Goal: Task Accomplishment & Management: Manage account settings

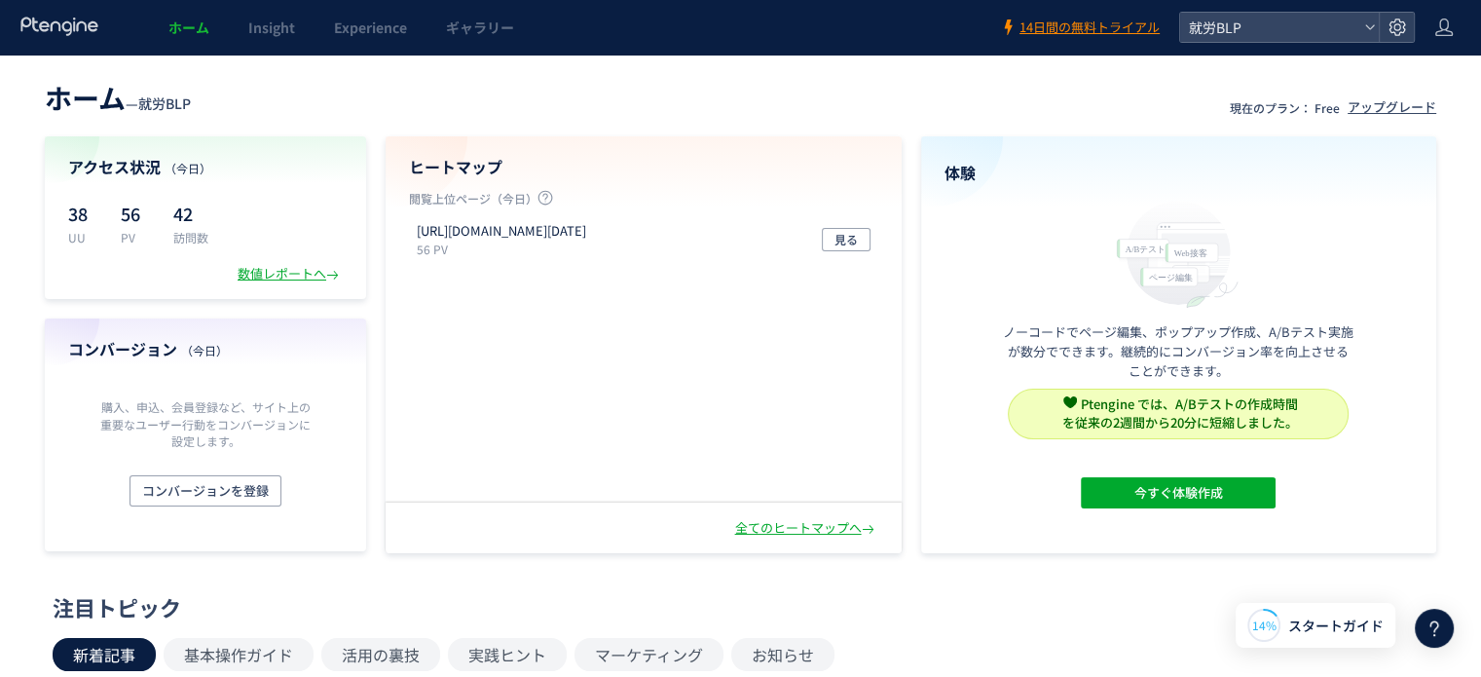
drag, startPoint x: 0, startPoint y: 0, endPoint x: 723, endPoint y: 81, distance: 727.1
click at [723, 81] on header "ホーム — 就労BLP 現在のプラン： Free アップグレード" at bounding box center [741, 95] width 1392 height 43
click at [219, 498] on span "コンバージョンを登録" at bounding box center [205, 490] width 127 height 31
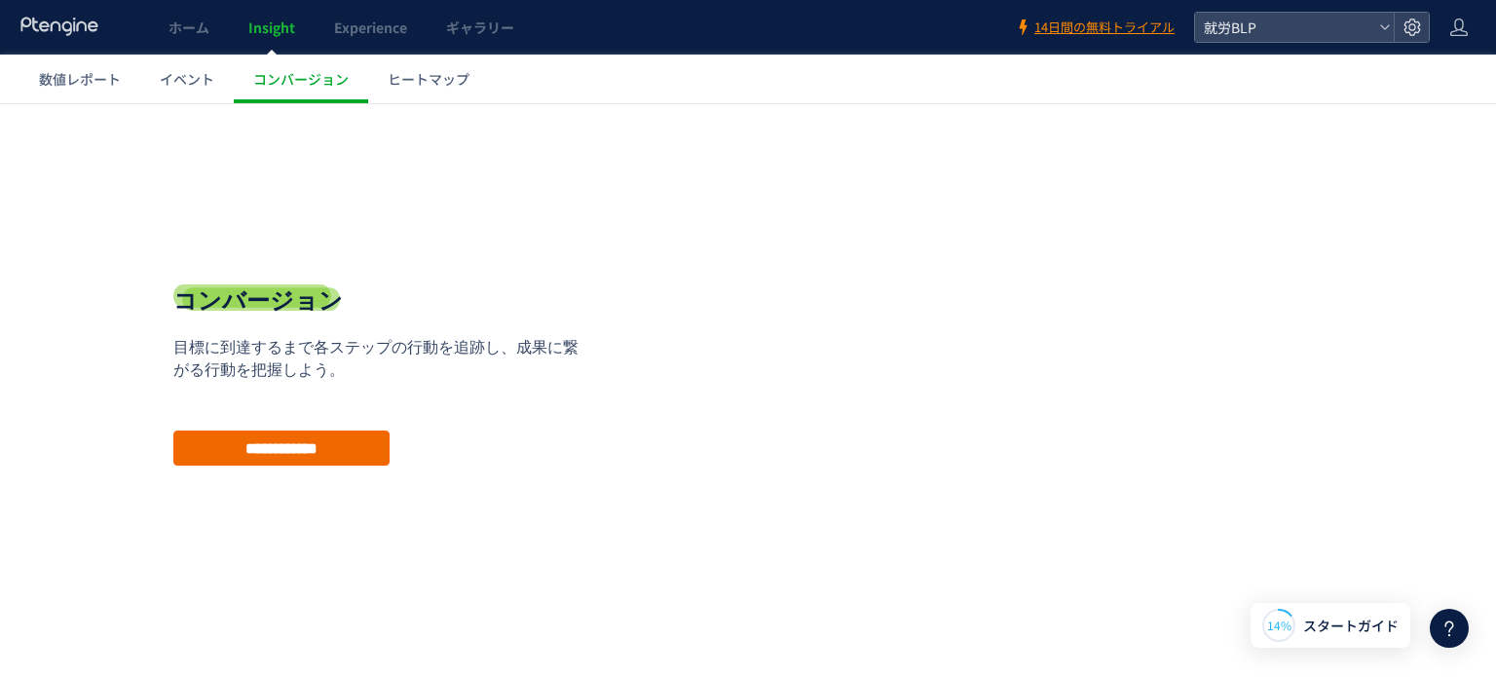
click at [281, 432] on input "**********" at bounding box center [281, 447] width 216 height 35
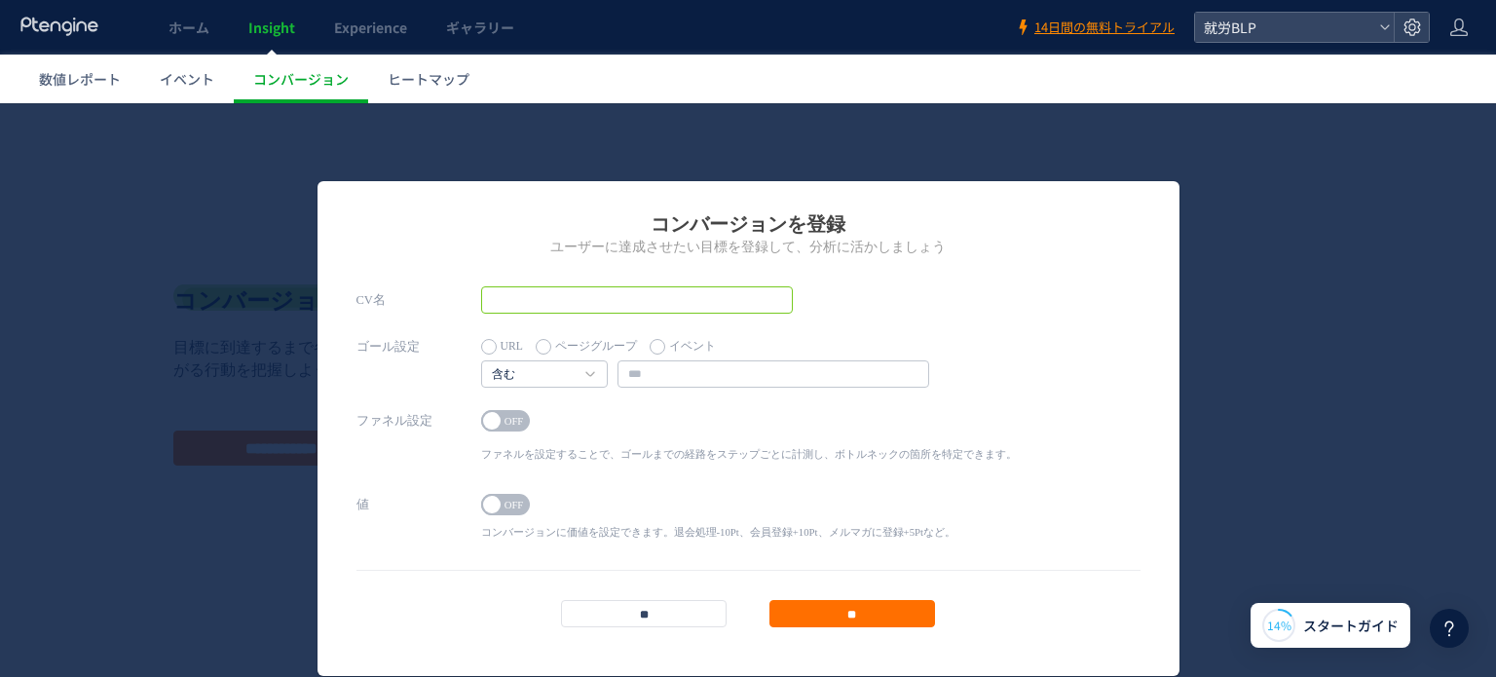
click at [504, 292] on input "text" at bounding box center [637, 299] width 312 height 27
click at [630, 363] on input "text" at bounding box center [773, 373] width 312 height 27
click at [620, 307] on input "text" at bounding box center [637, 299] width 312 height 27
click at [580, 347] on label "ページグループ" at bounding box center [586, 346] width 101 height 27
click at [665, 353] on label "イベント" at bounding box center [683, 346] width 66 height 27
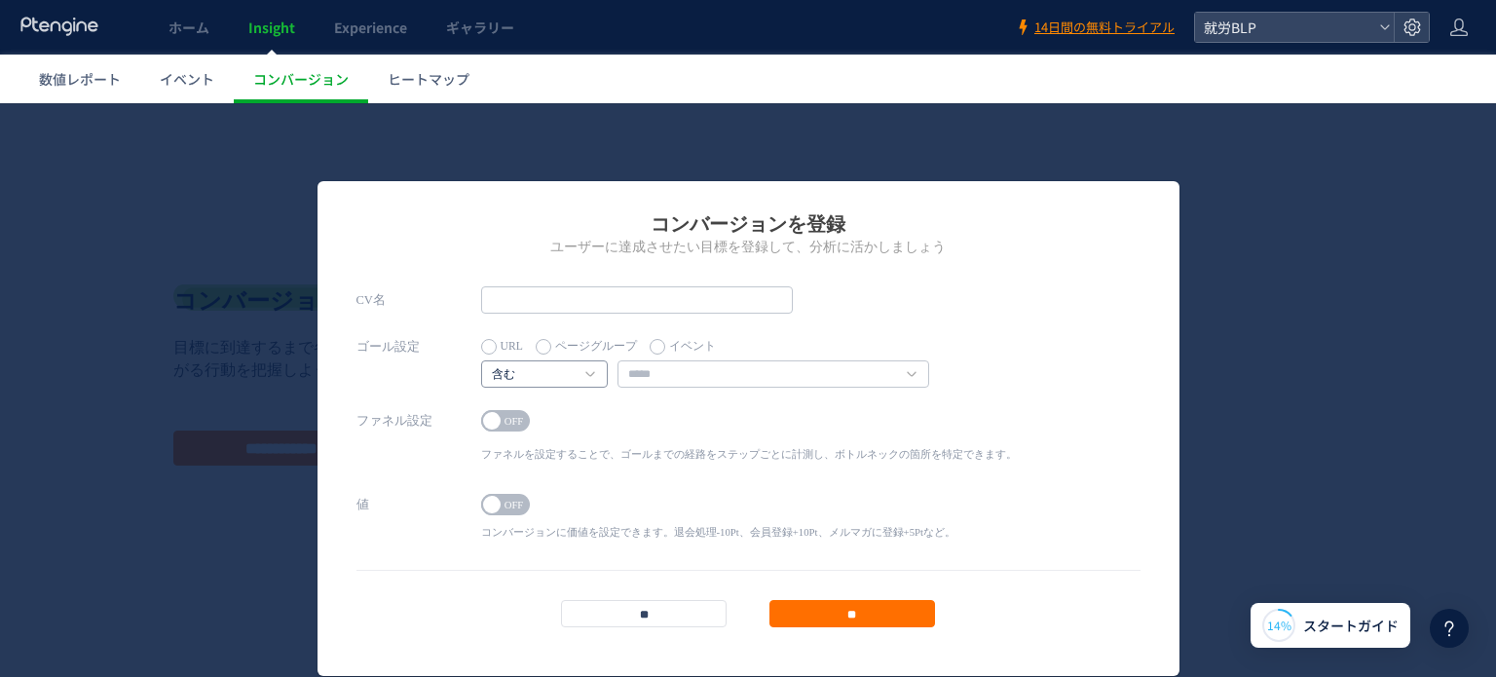
click at [581, 367] on h4 "含む" at bounding box center [544, 373] width 127 height 27
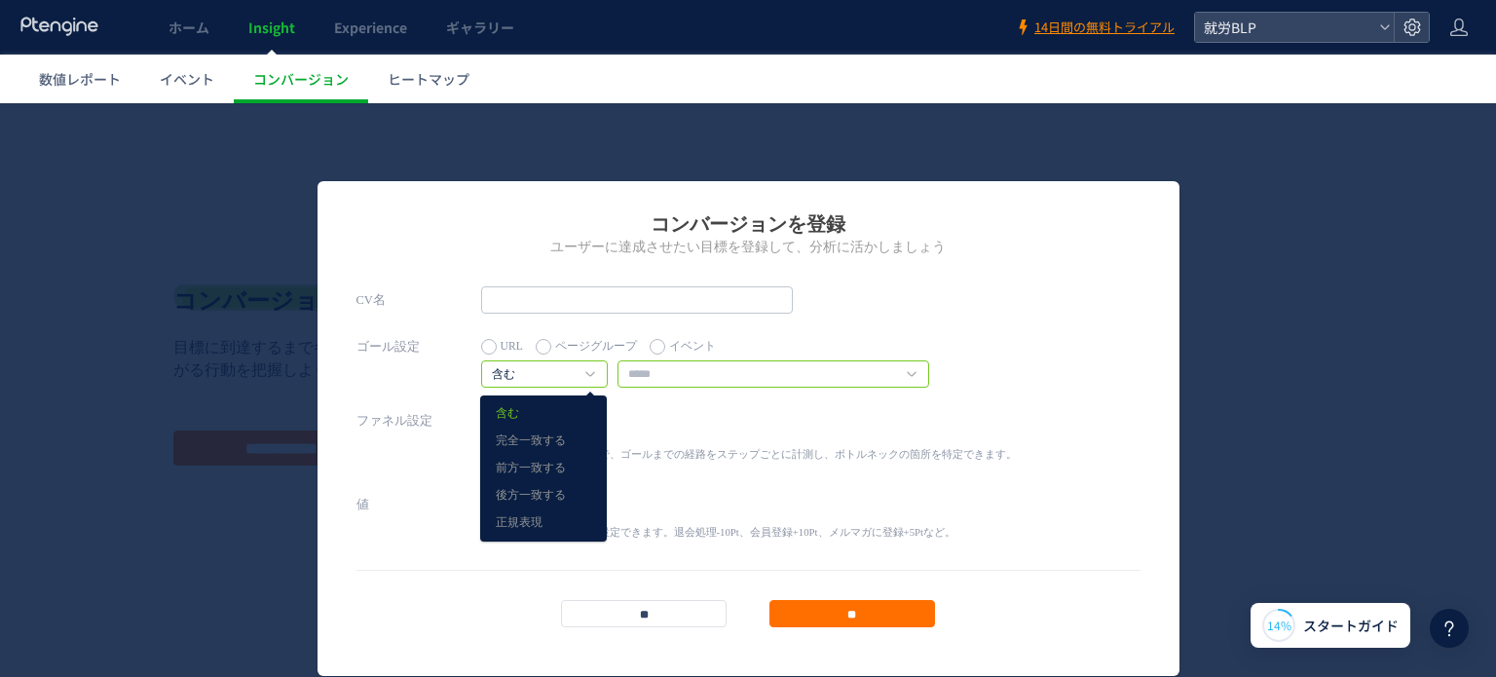
click at [647, 373] on input "text" at bounding box center [773, 373] width 312 height 27
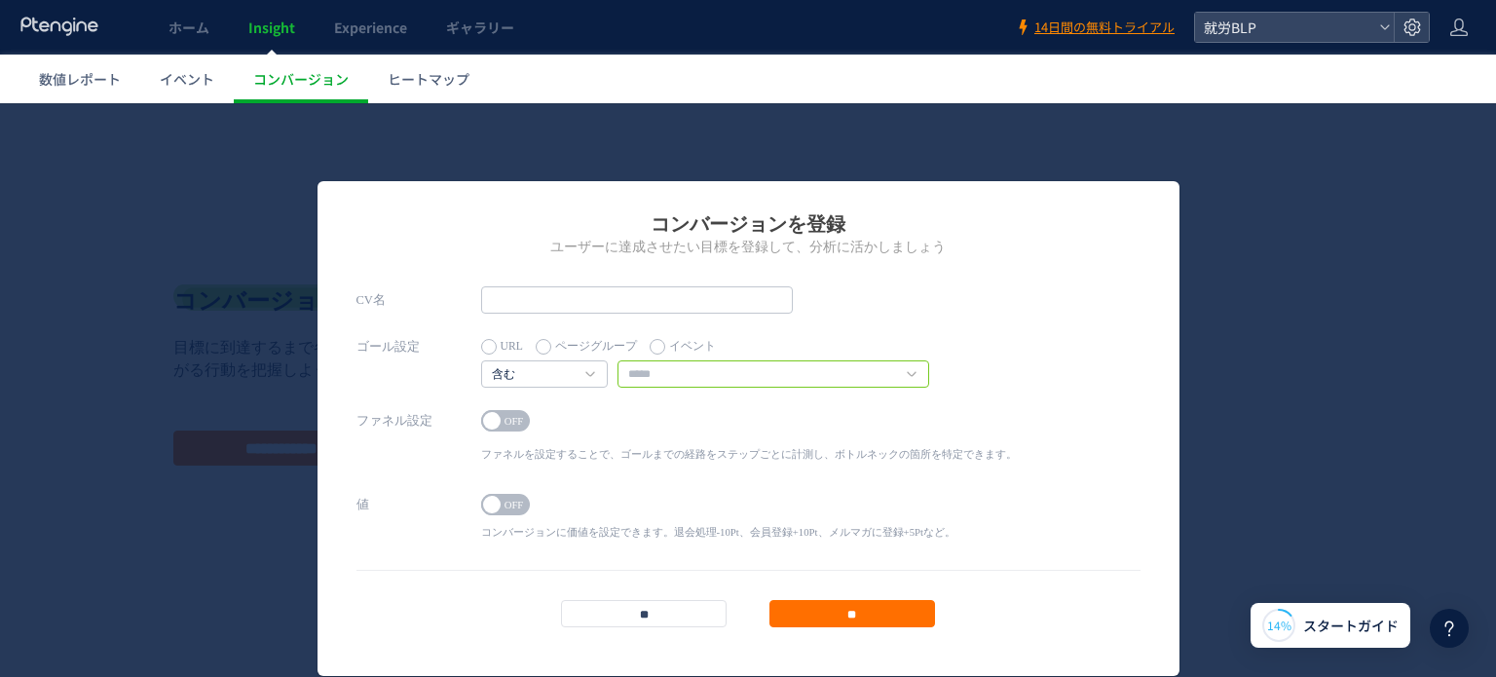
click at [674, 381] on input "text" at bounding box center [773, 373] width 312 height 27
click at [910, 378] on input "text" at bounding box center [773, 373] width 312 height 27
click at [523, 367] on link "含む" at bounding box center [534, 375] width 84 height 18
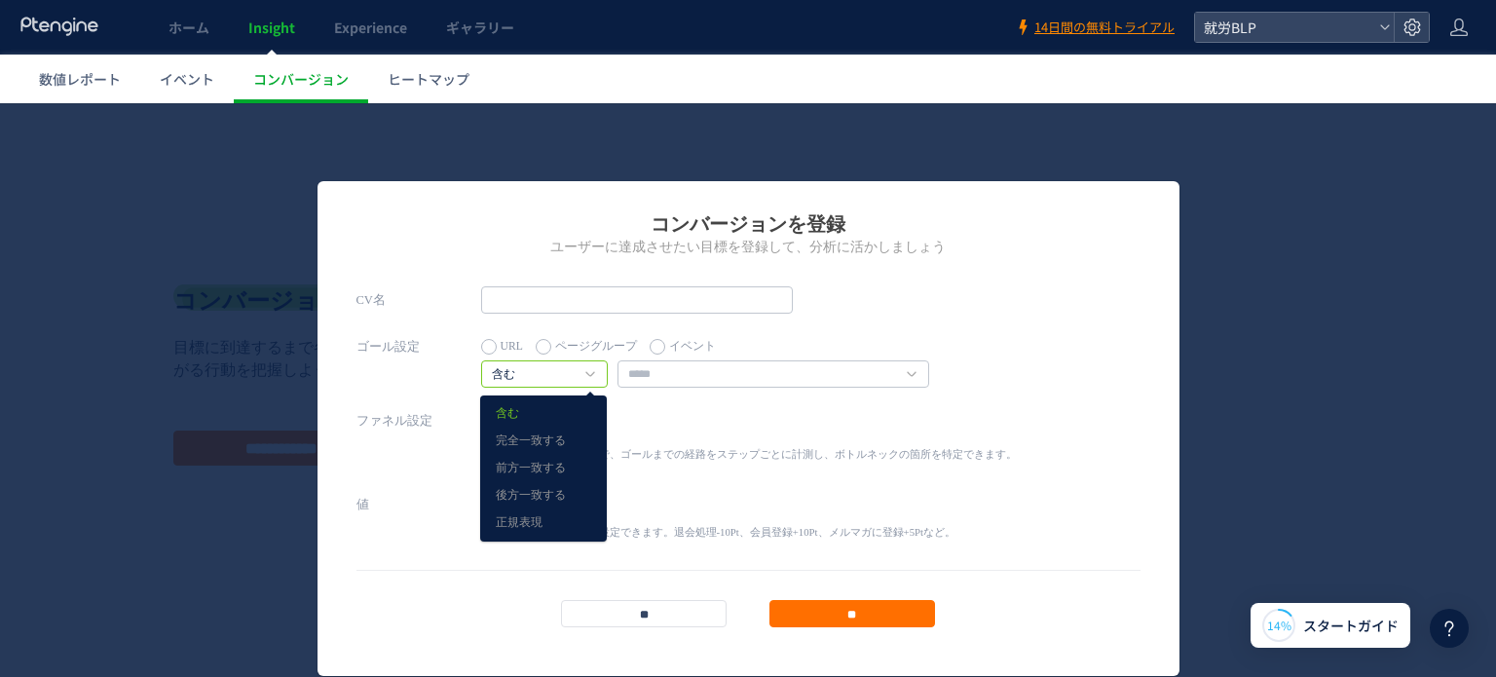
click at [545, 350] on label "ページグループ" at bounding box center [586, 346] width 101 height 27
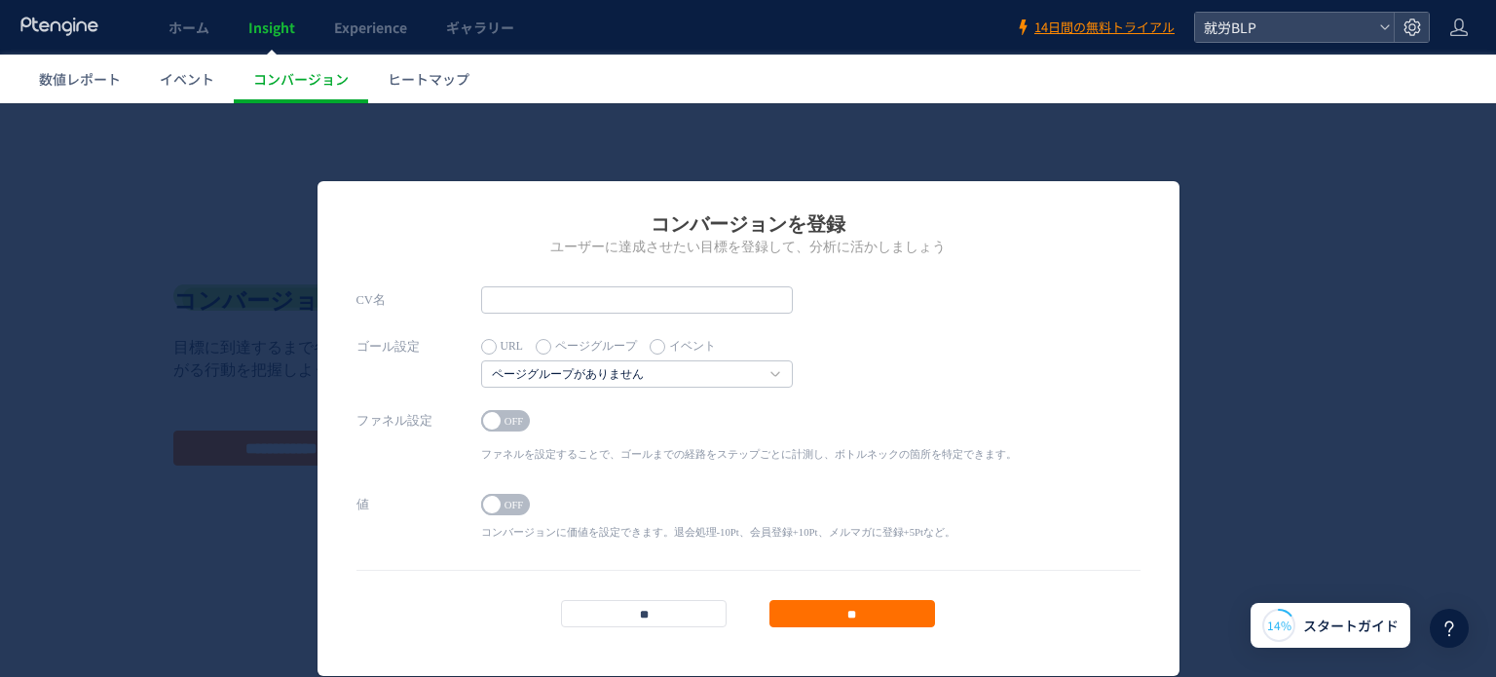
click at [652, 353] on label "イベント" at bounding box center [683, 346] width 66 height 27
click at [550, 364] on h4 "含む" at bounding box center [544, 373] width 127 height 27
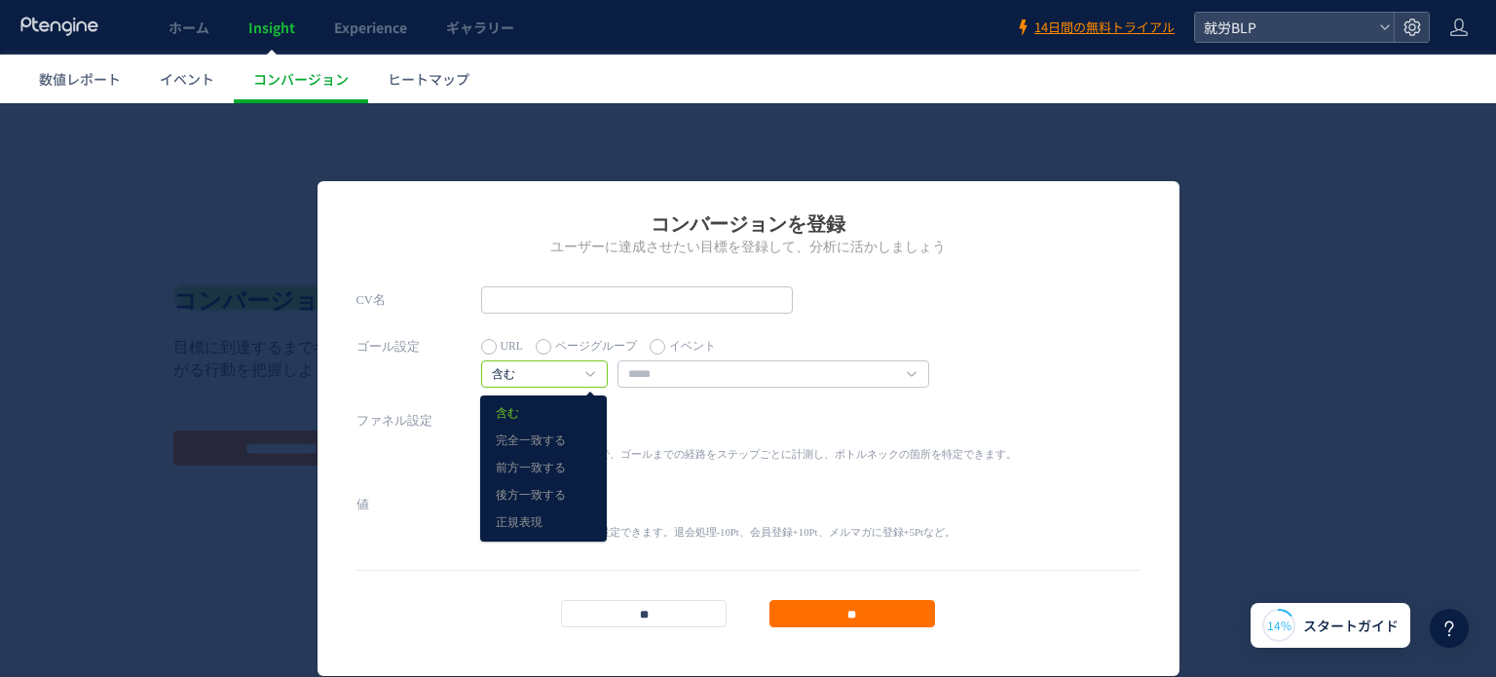
click at [541, 409] on link "含む" at bounding box center [543, 413] width 95 height 25
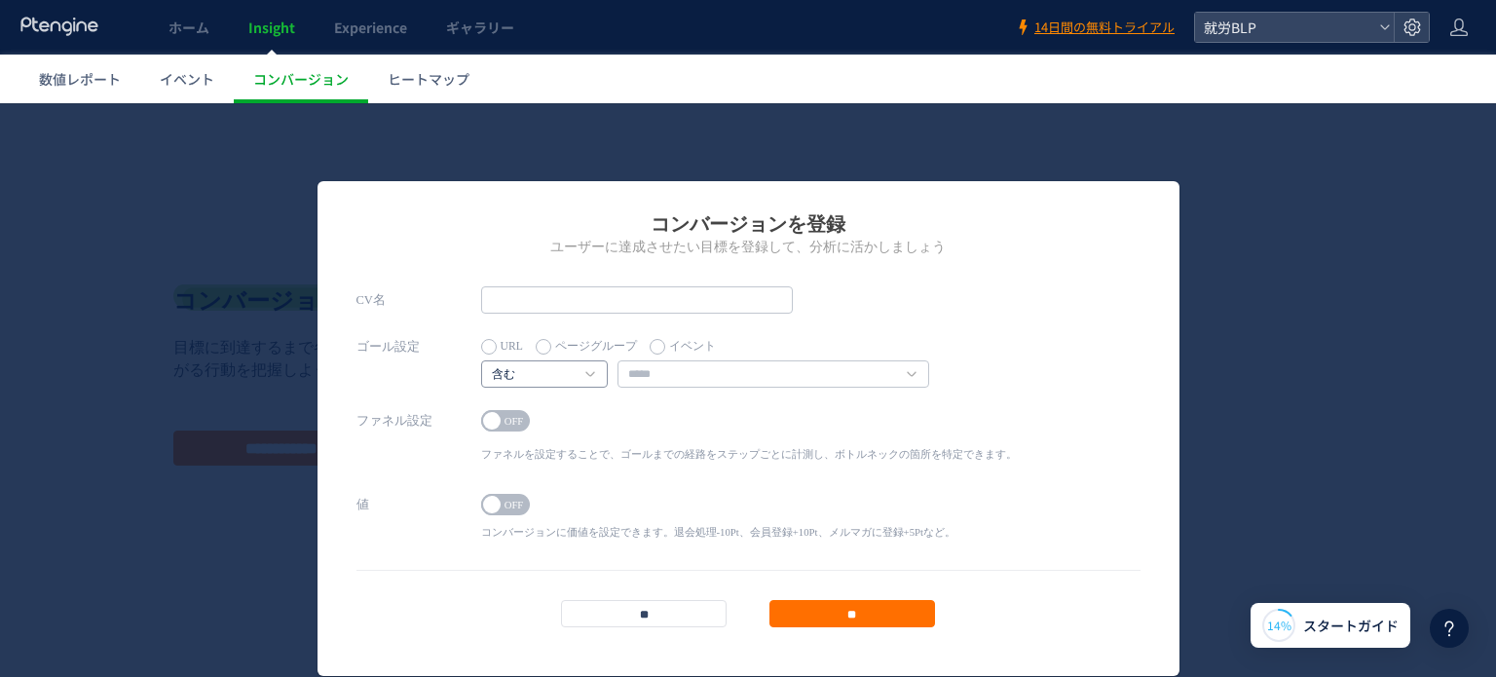
click at [534, 373] on link "含む" at bounding box center [534, 375] width 84 height 18
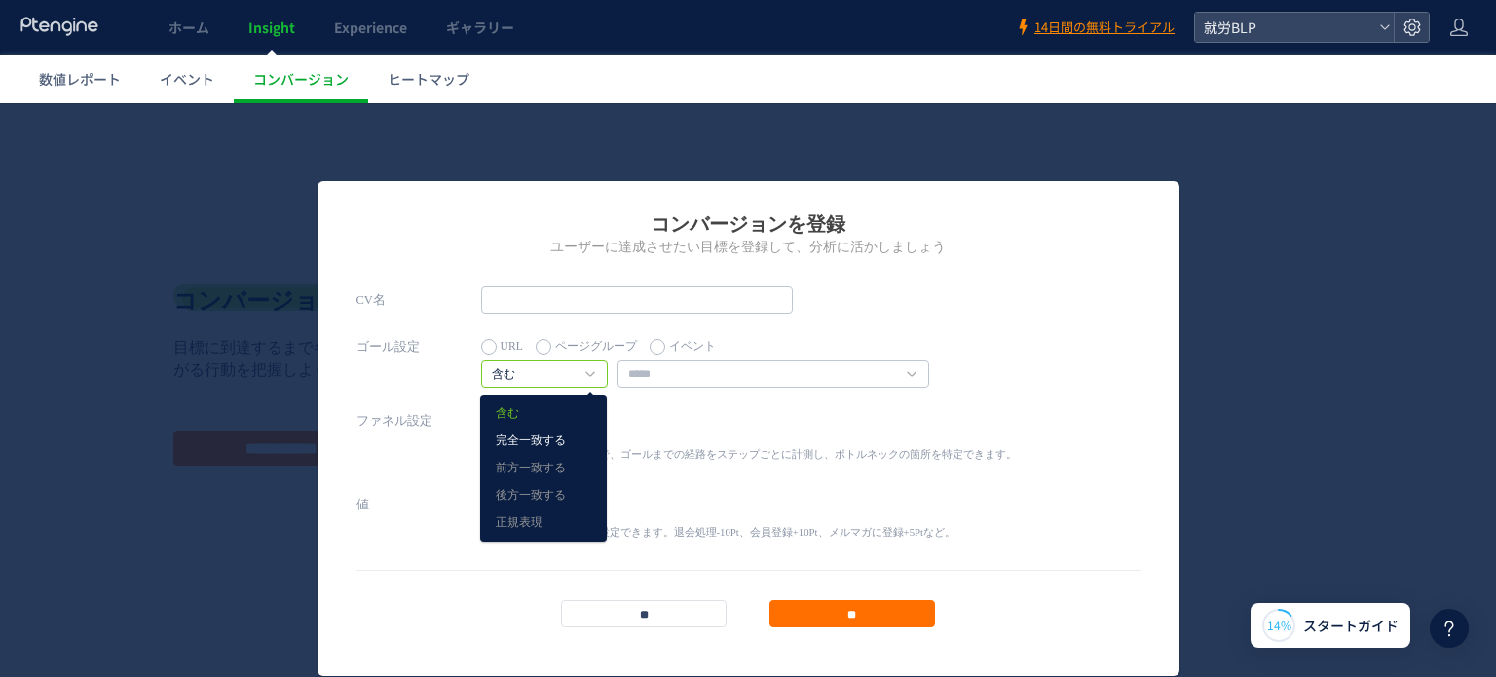
click at [533, 428] on link "完全一致する" at bounding box center [543, 440] width 95 height 25
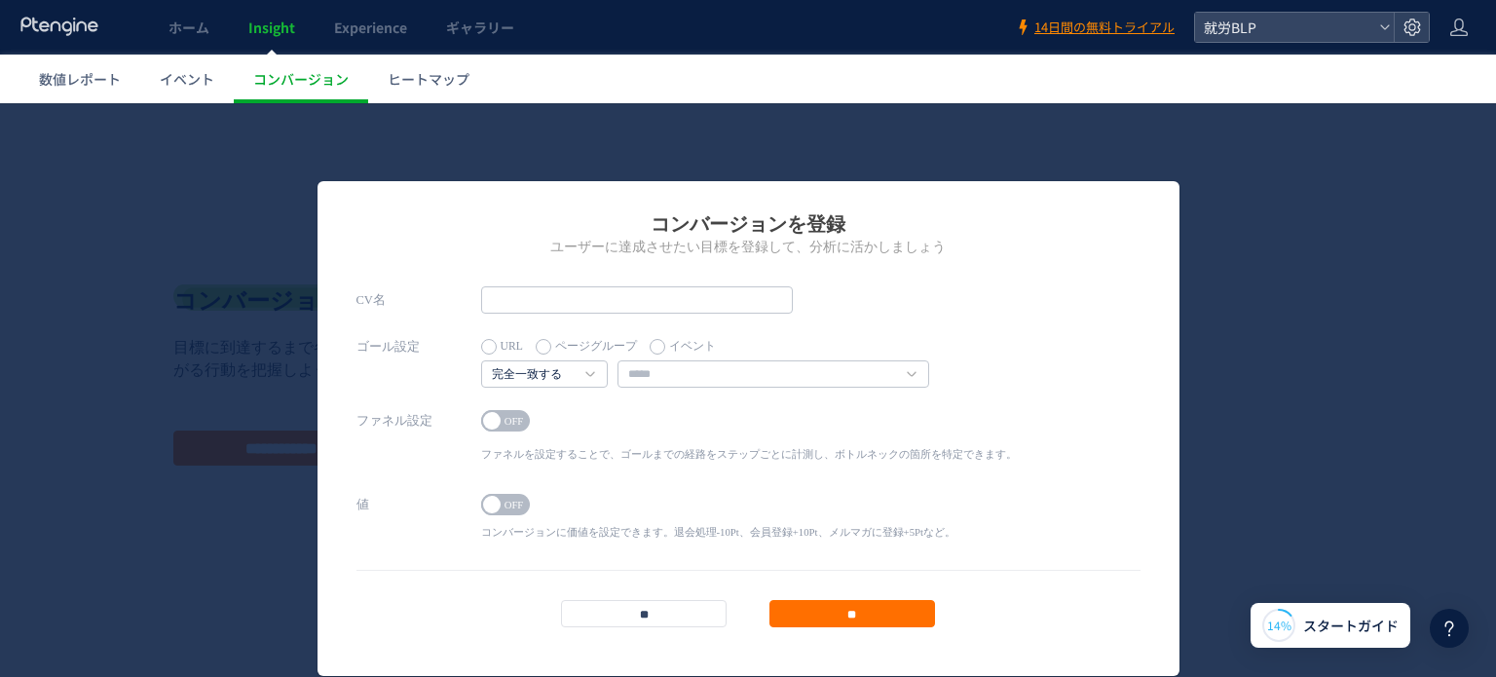
click at [660, 389] on div "ゴール設定 URL ページグループ イベント 完全一致する 含む" at bounding box center [748, 370] width 784 height 74
click at [666, 383] on input "text" at bounding box center [773, 373] width 312 height 27
click at [592, 373] on h4 "完全一致する" at bounding box center [544, 373] width 127 height 27
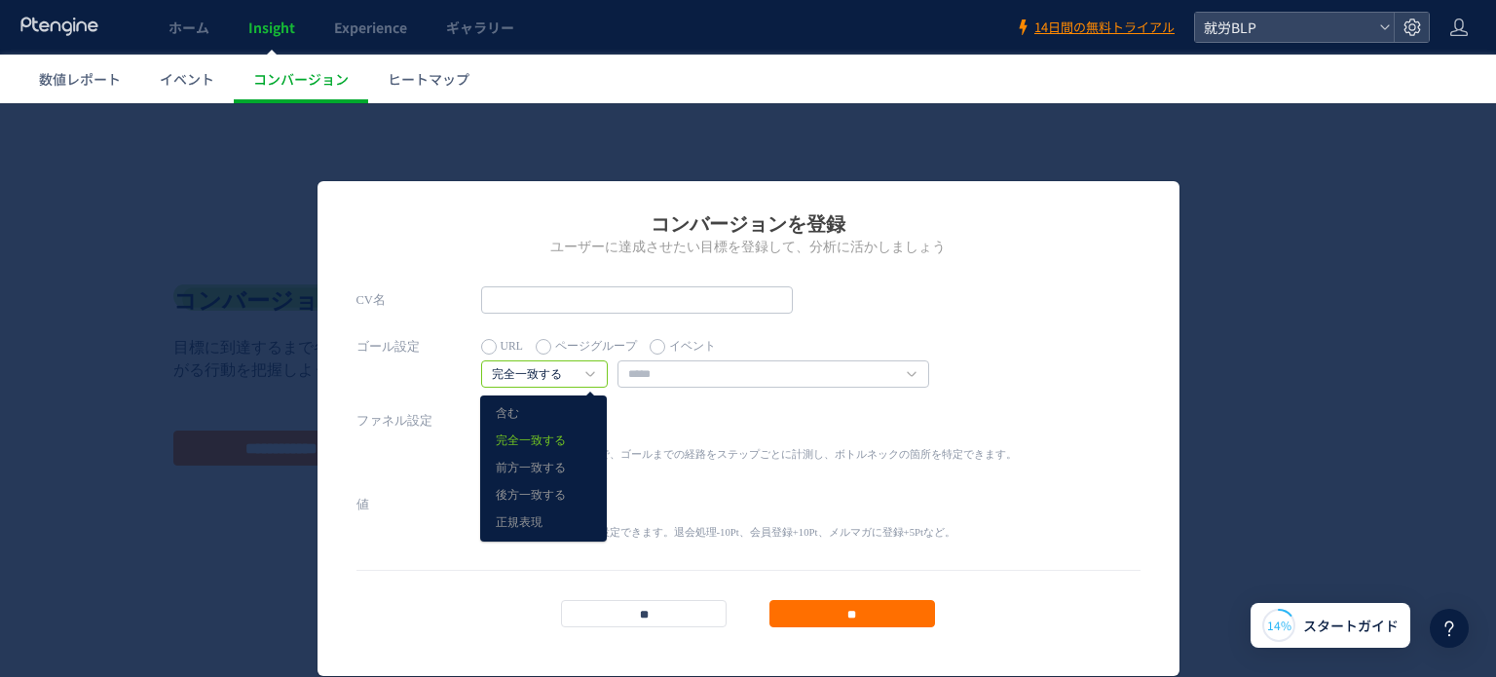
click at [682, 415] on div "ON OFF" at bounding box center [749, 423] width 536 height 27
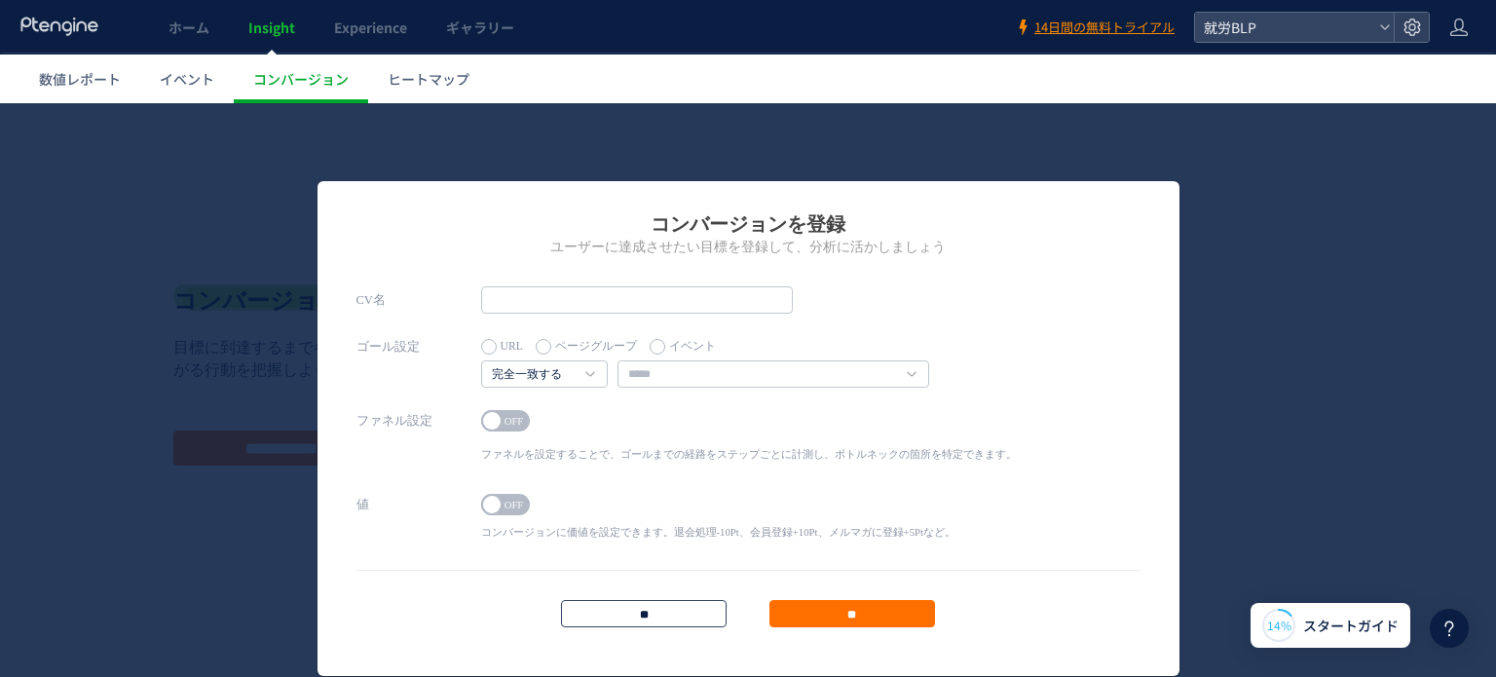
click at [624, 612] on input "**" at bounding box center [644, 613] width 166 height 27
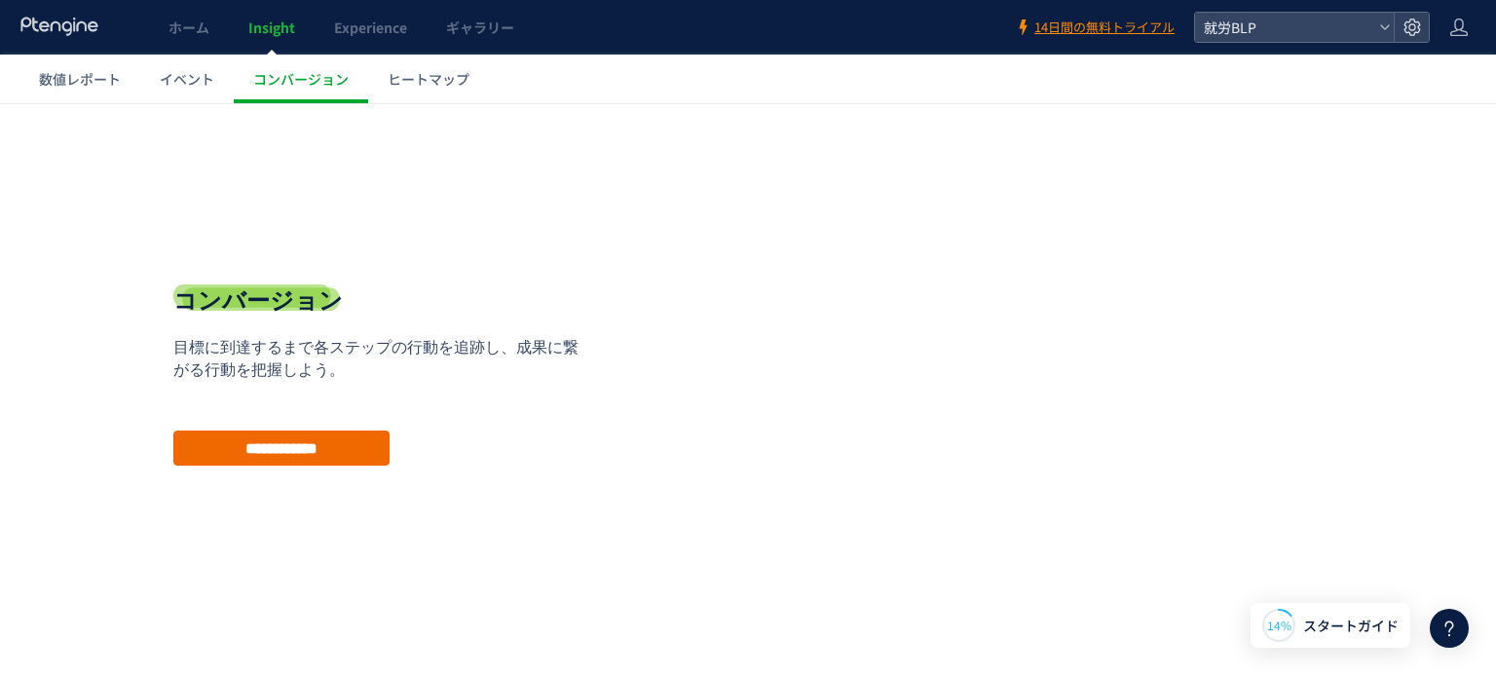
click at [309, 452] on input "**********" at bounding box center [281, 447] width 216 height 35
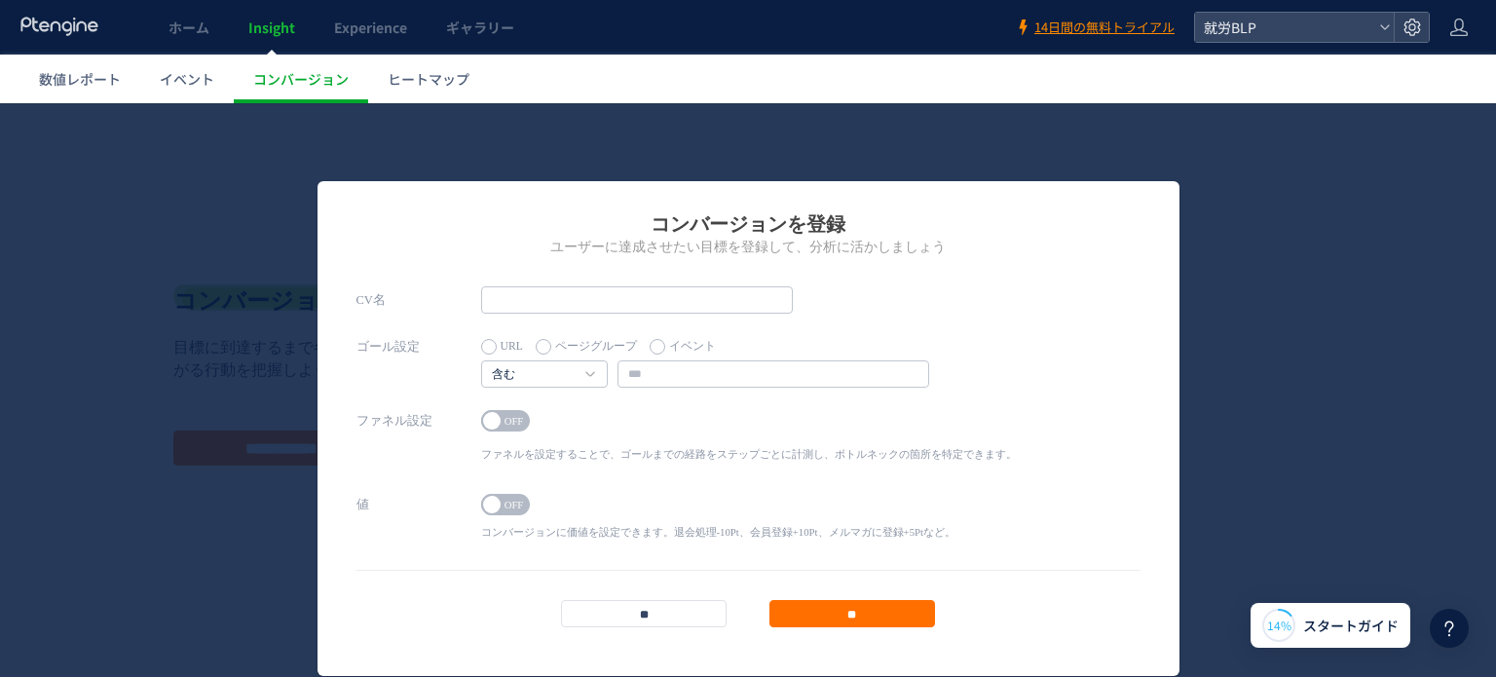
click at [654, 336] on label "イベント" at bounding box center [683, 346] width 66 height 27
click at [650, 369] on input "text" at bounding box center [773, 373] width 312 height 27
click at [620, 626] on input "**" at bounding box center [644, 613] width 166 height 27
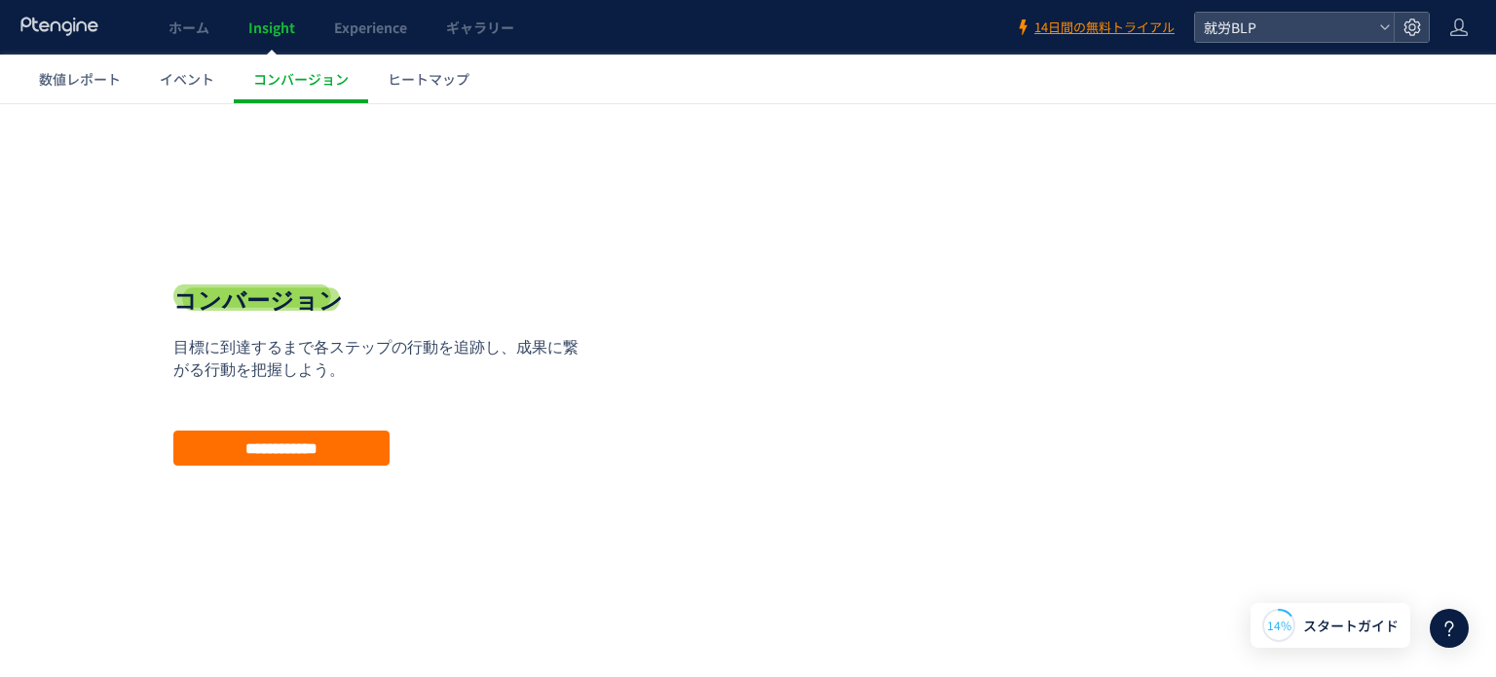
scroll to position [1, 0]
click at [1327, 46] on header "ホーム Insight Experience ギャラリー 14日間の無料トライアル 就労BLP" at bounding box center [748, 27] width 1496 height 55
click at [1324, 35] on span "就労BLP" at bounding box center [1284, 27] width 173 height 29
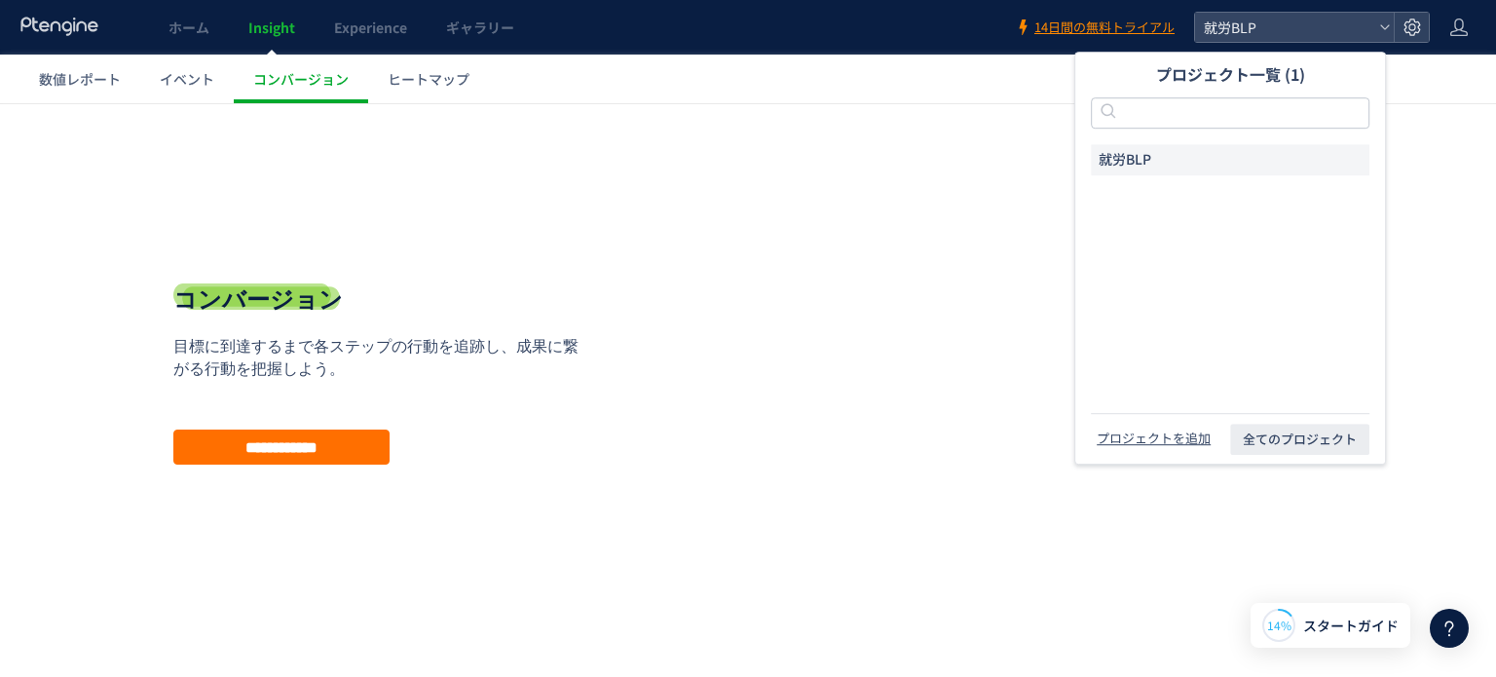
click at [1147, 159] on span "就労BLP" at bounding box center [1124, 159] width 53 height 19
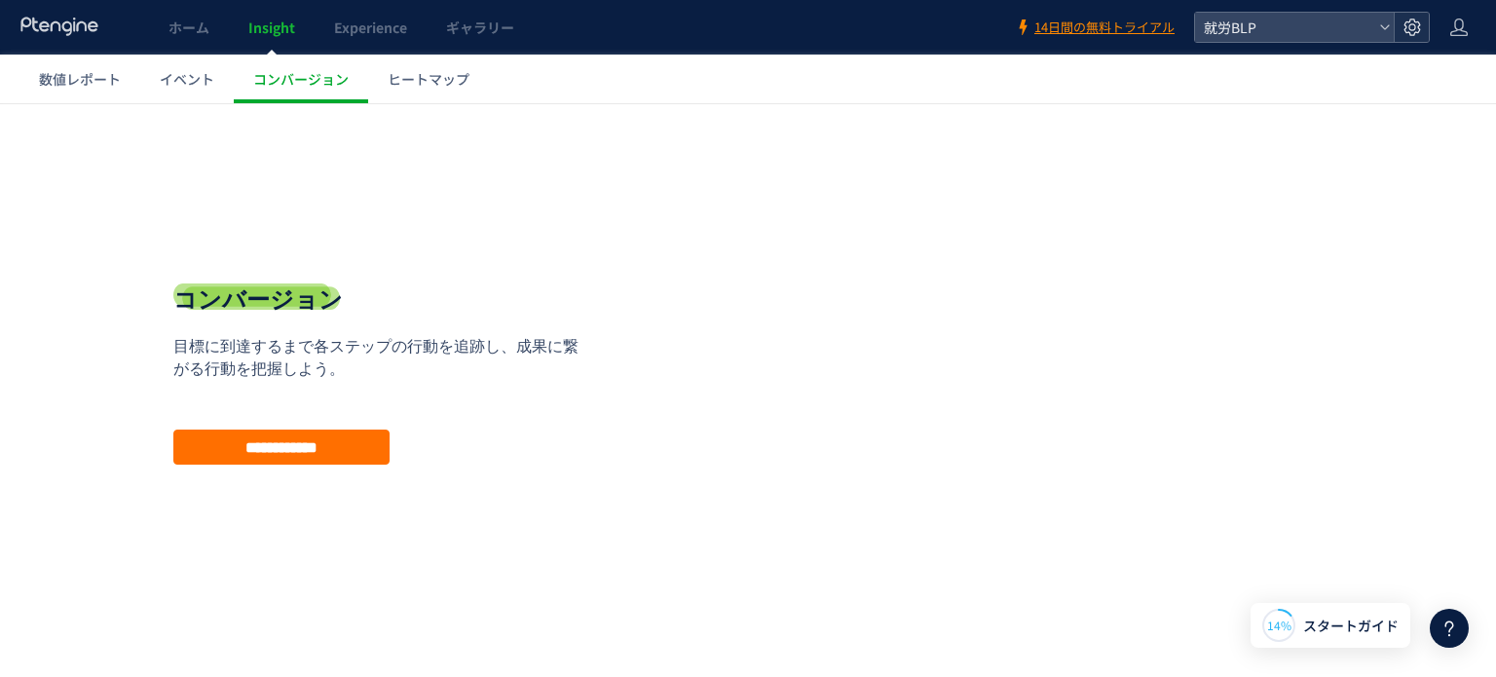
click at [1424, 26] on div at bounding box center [1410, 27] width 35 height 29
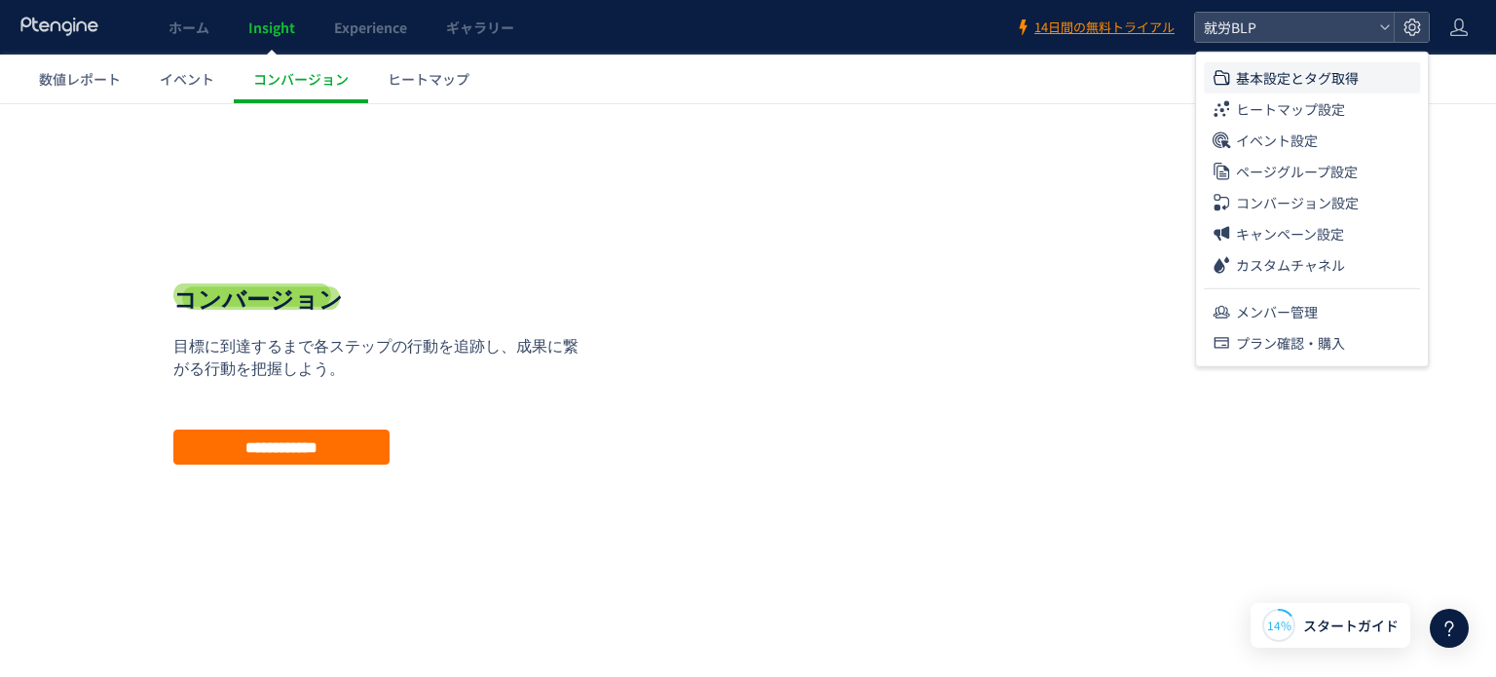
click at [1275, 81] on span "基本設定とタグ取得" at bounding box center [1297, 77] width 123 height 31
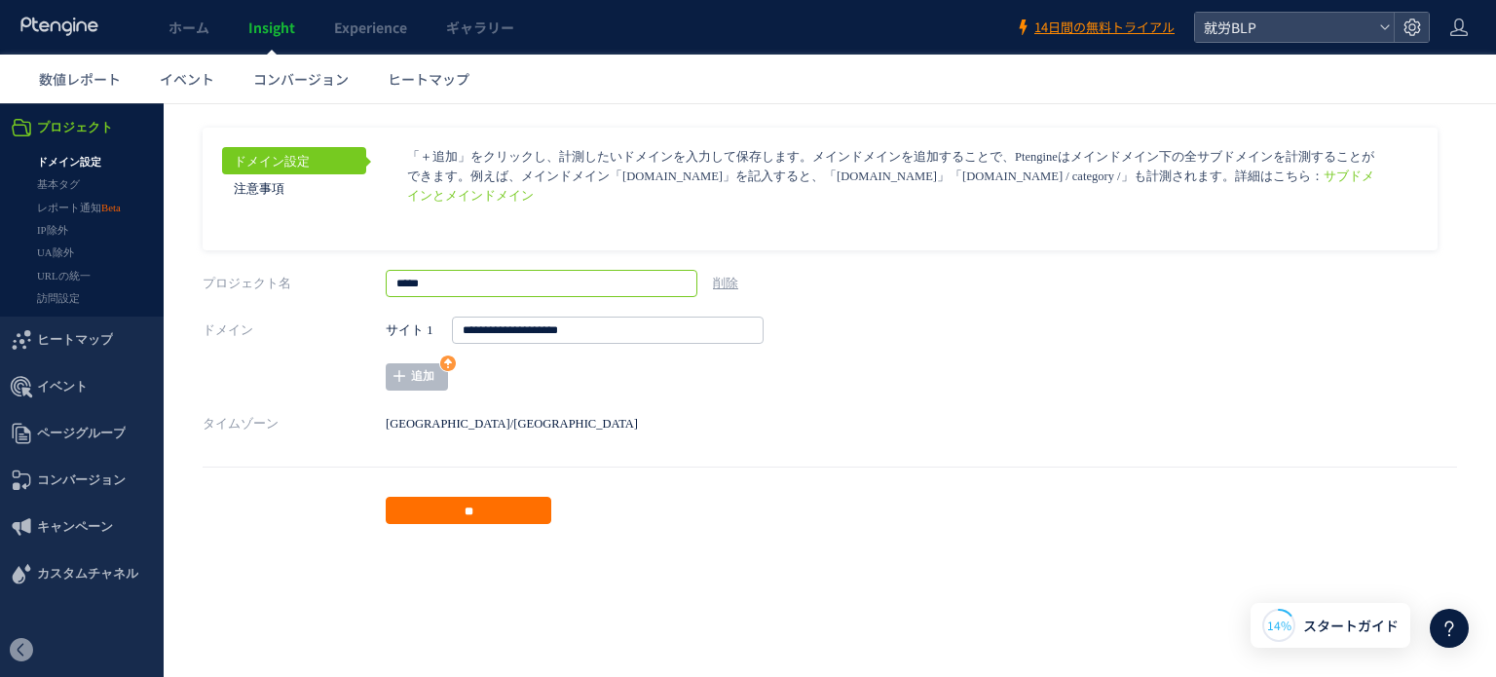
click at [421, 285] on input "*****" at bounding box center [542, 283] width 312 height 27
type input "******"
click at [430, 517] on input "**" at bounding box center [469, 510] width 166 height 27
click at [393, 78] on span "ヒートマップ" at bounding box center [429, 78] width 82 height 19
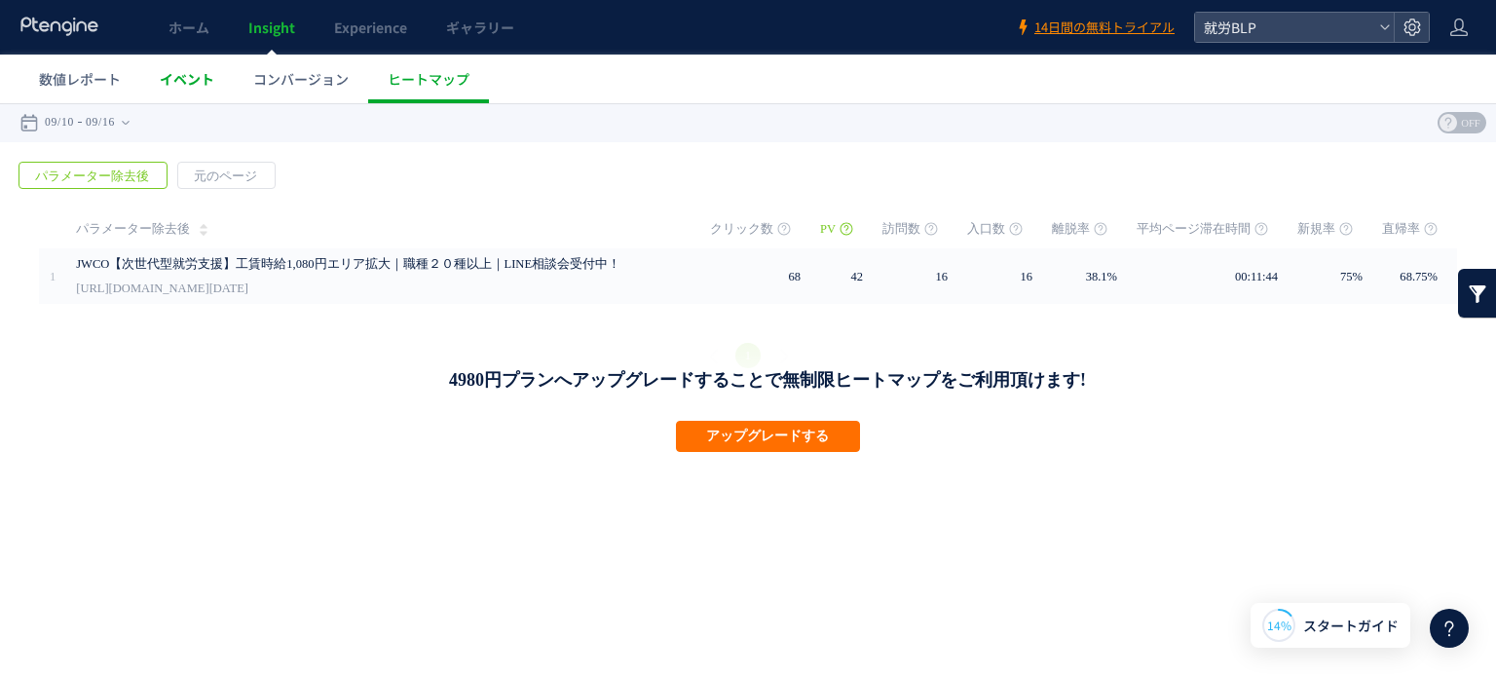
click at [188, 73] on span "イベント" at bounding box center [187, 78] width 55 height 19
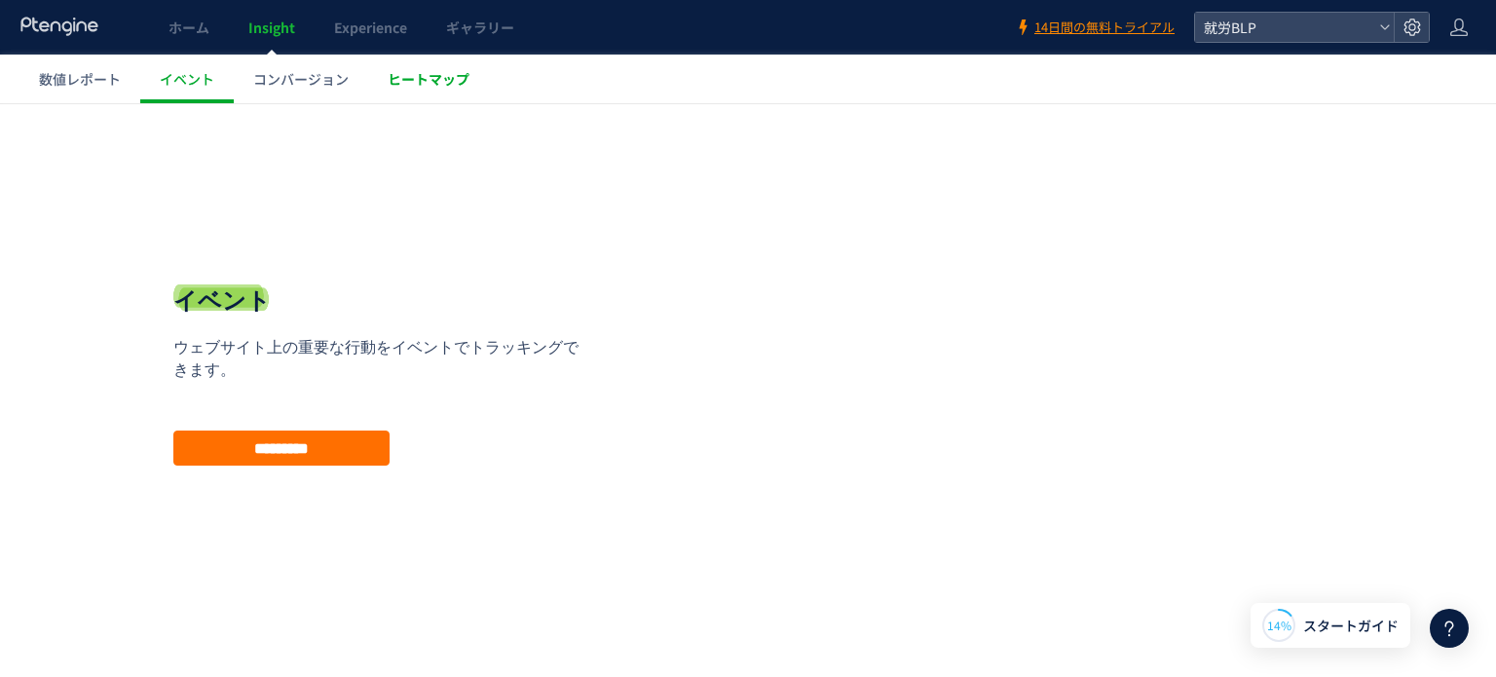
click at [406, 89] on link "ヒートマップ" at bounding box center [428, 79] width 121 height 49
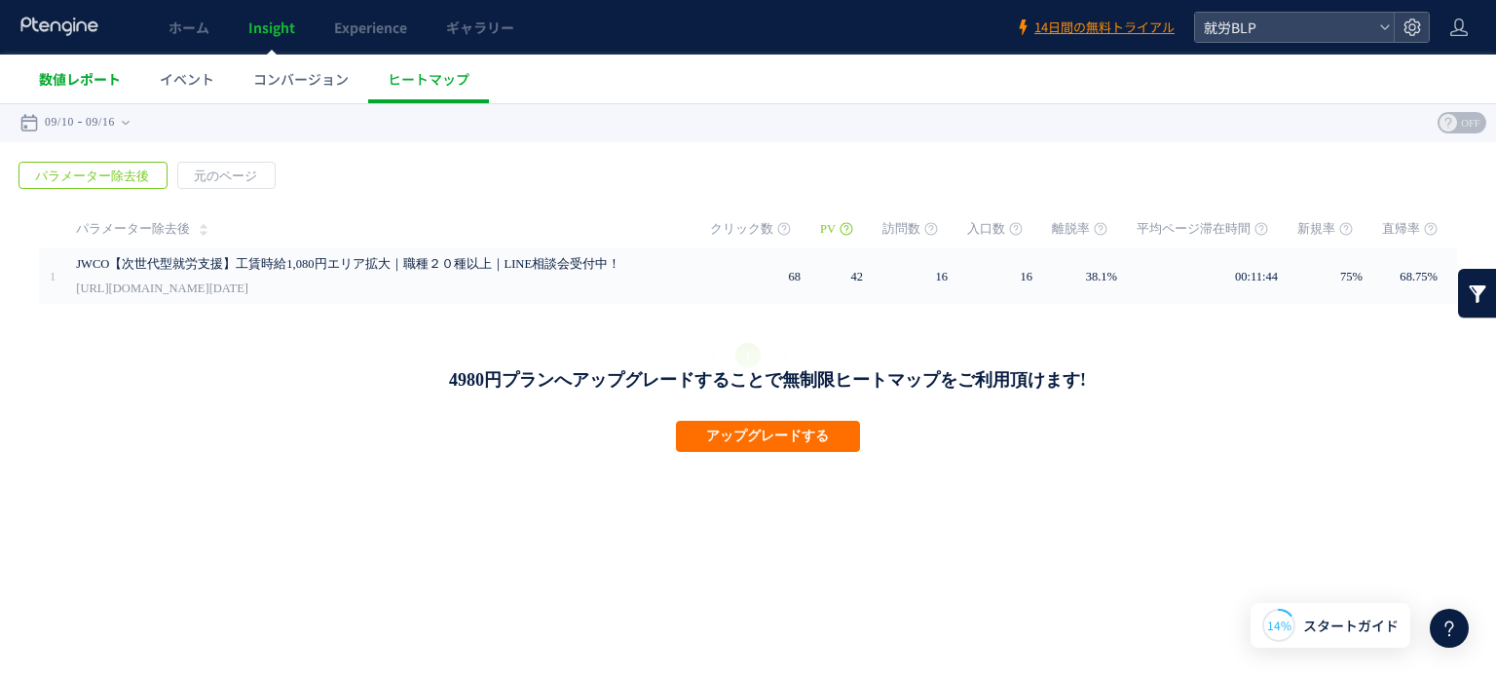
click at [79, 93] on link "数値レポート" at bounding box center [79, 79] width 121 height 49
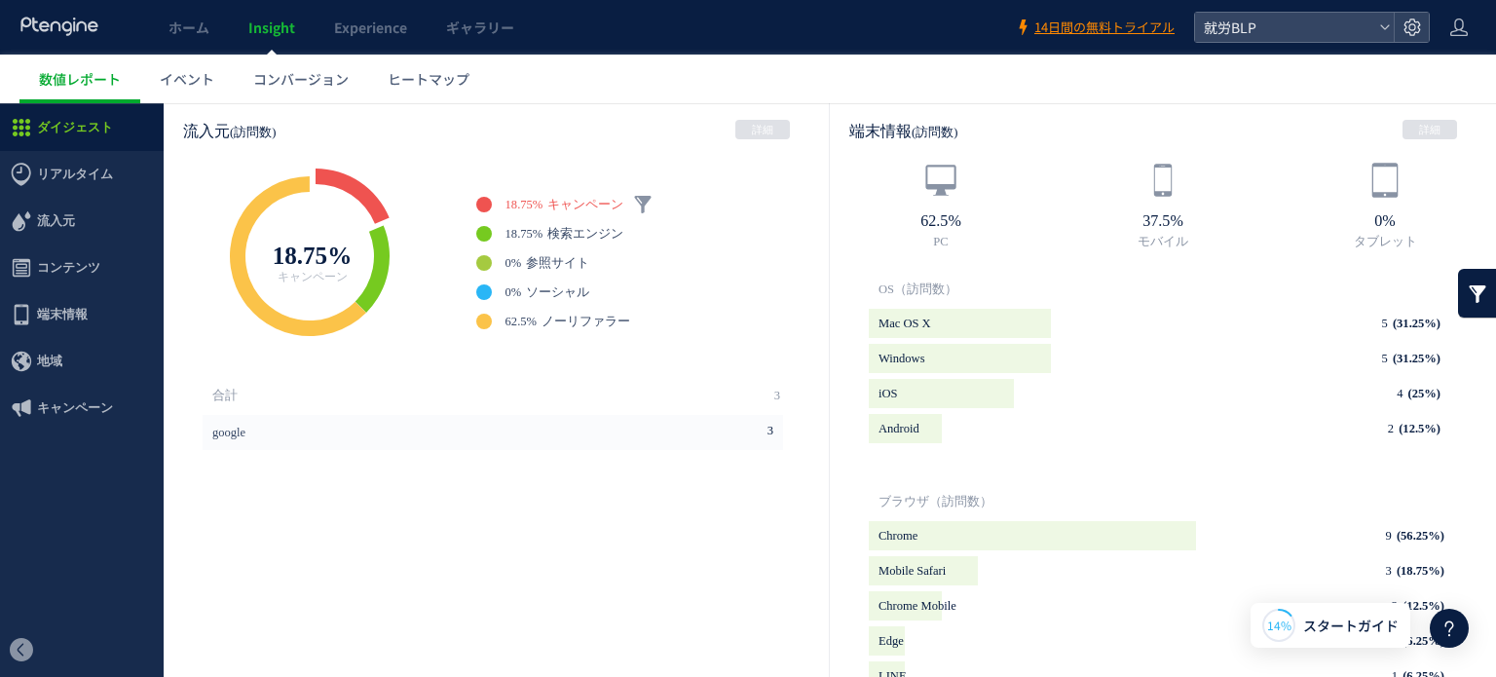
scroll to position [553, 0]
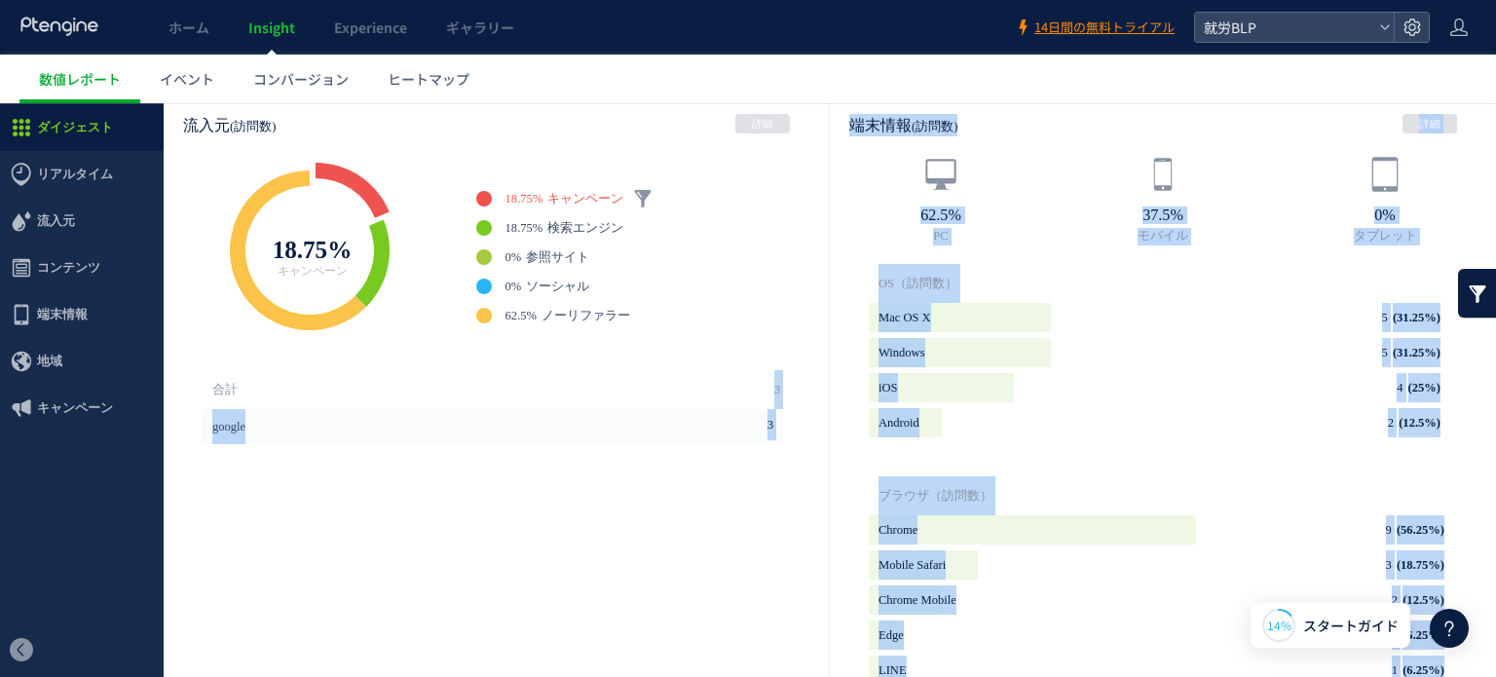
drag, startPoint x: 578, startPoint y: 347, endPoint x: 580, endPoint y: 383, distance: 36.1
click at [580, 383] on div "Created with Highcharts 4.1.7 Browser market shares at a specific website, [DAT…" at bounding box center [496, 432] width 665 height 553
